Goal: Information Seeking & Learning: Find specific fact

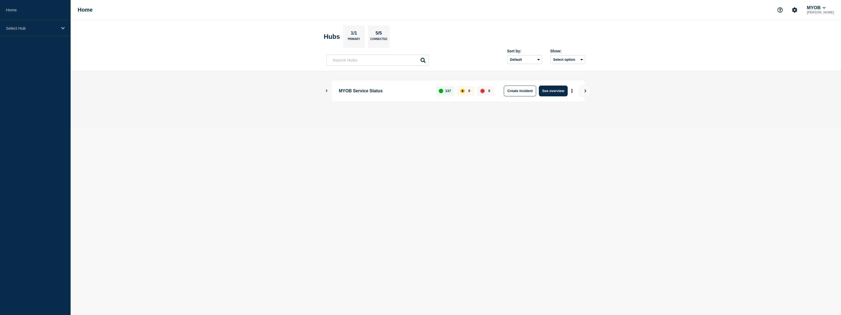
click at [50, 36] on aside "Home Select Hub" at bounding box center [35, 157] width 71 height 315
click at [51, 33] on div "Select Hub" at bounding box center [35, 28] width 71 height 16
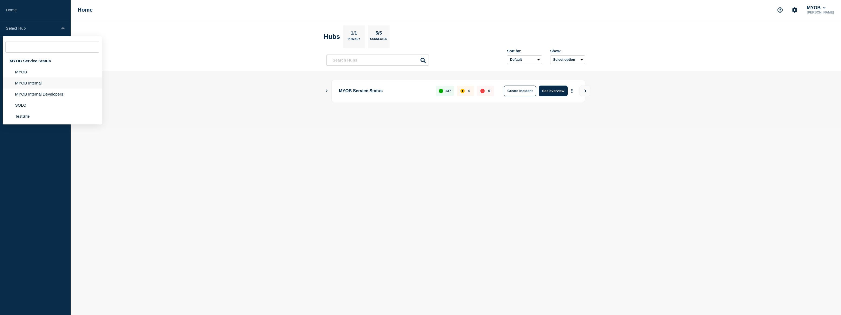
click at [52, 83] on li "MYOB Internal" at bounding box center [52, 82] width 99 height 11
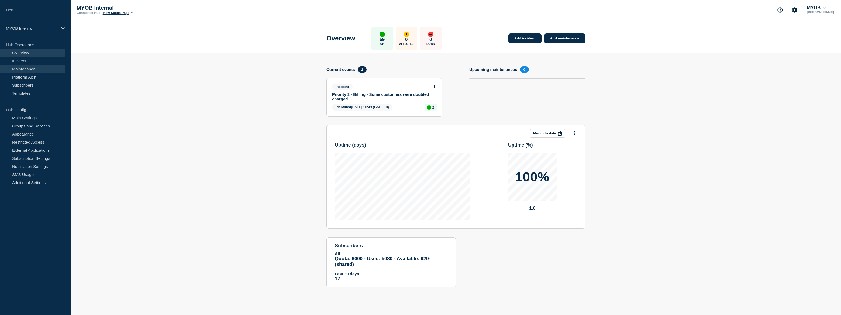
click at [39, 68] on link "Maintenance" at bounding box center [32, 69] width 65 height 8
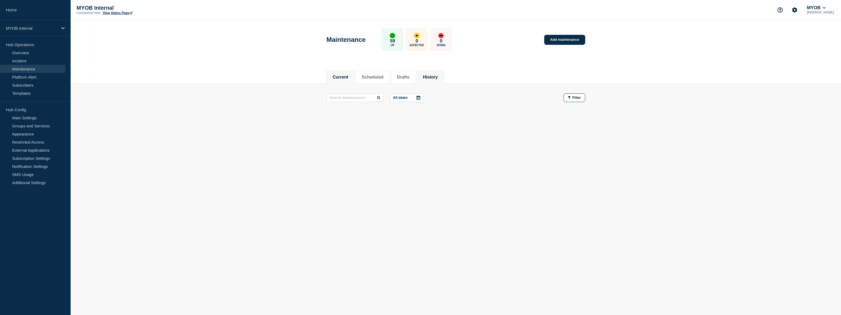
click at [438, 78] on button "History" at bounding box center [430, 77] width 15 height 5
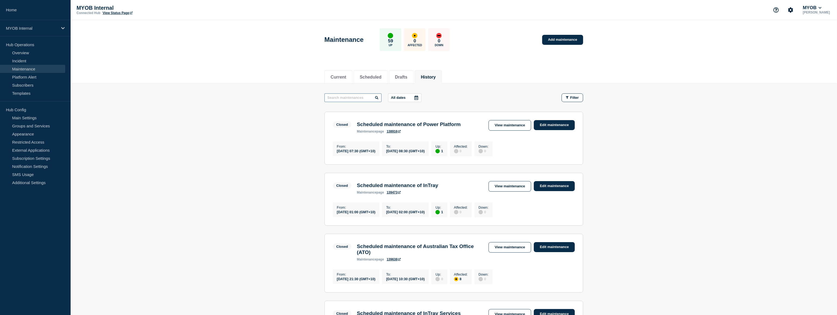
click at [367, 99] on input "text" at bounding box center [352, 97] width 57 height 9
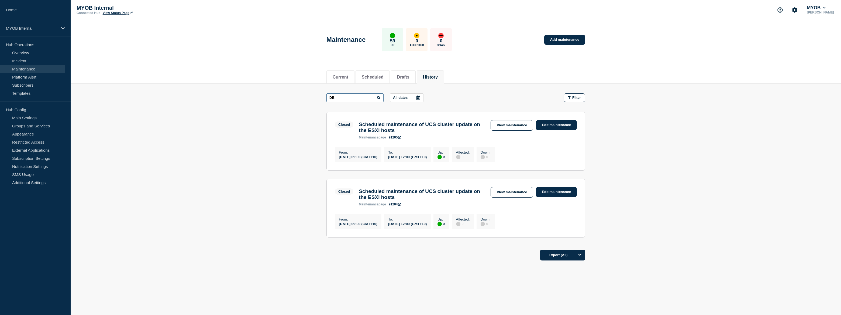
type input "D"
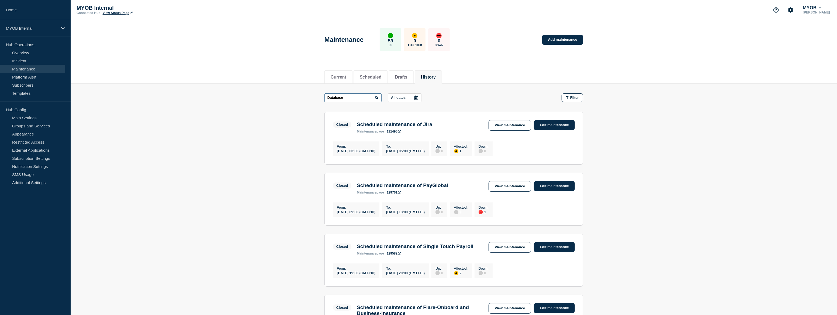
type input "Database"
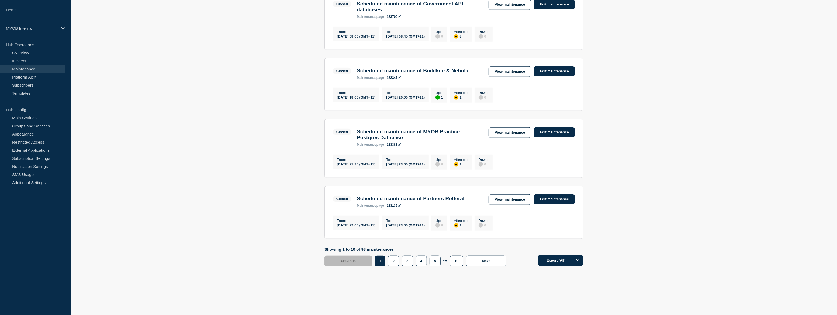
scroll to position [514, 0]
click at [392, 266] on button "2" at bounding box center [393, 260] width 11 height 11
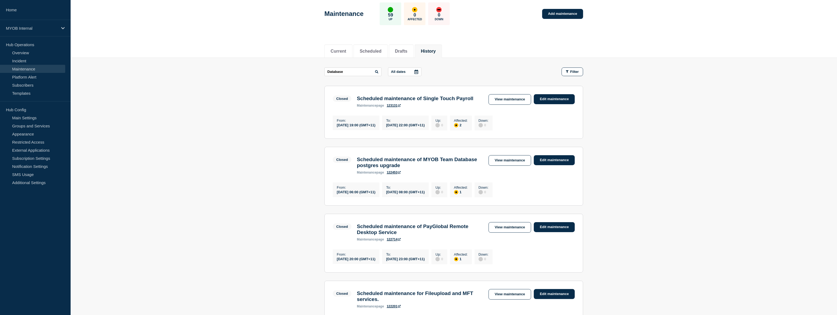
scroll to position [24, 0]
